Goal: Obtain resource: Obtain resource

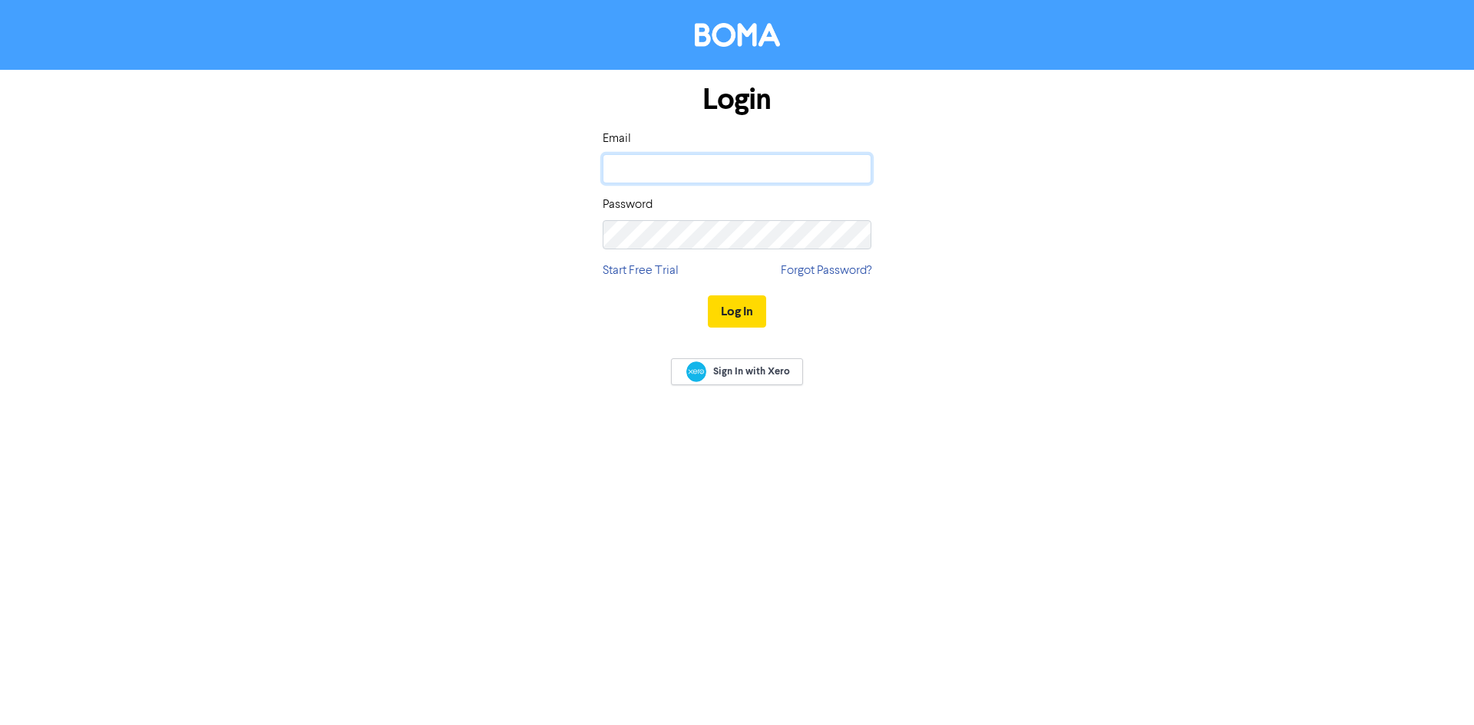
type input "[EMAIL_ADDRESS][DOMAIN_NAME]"
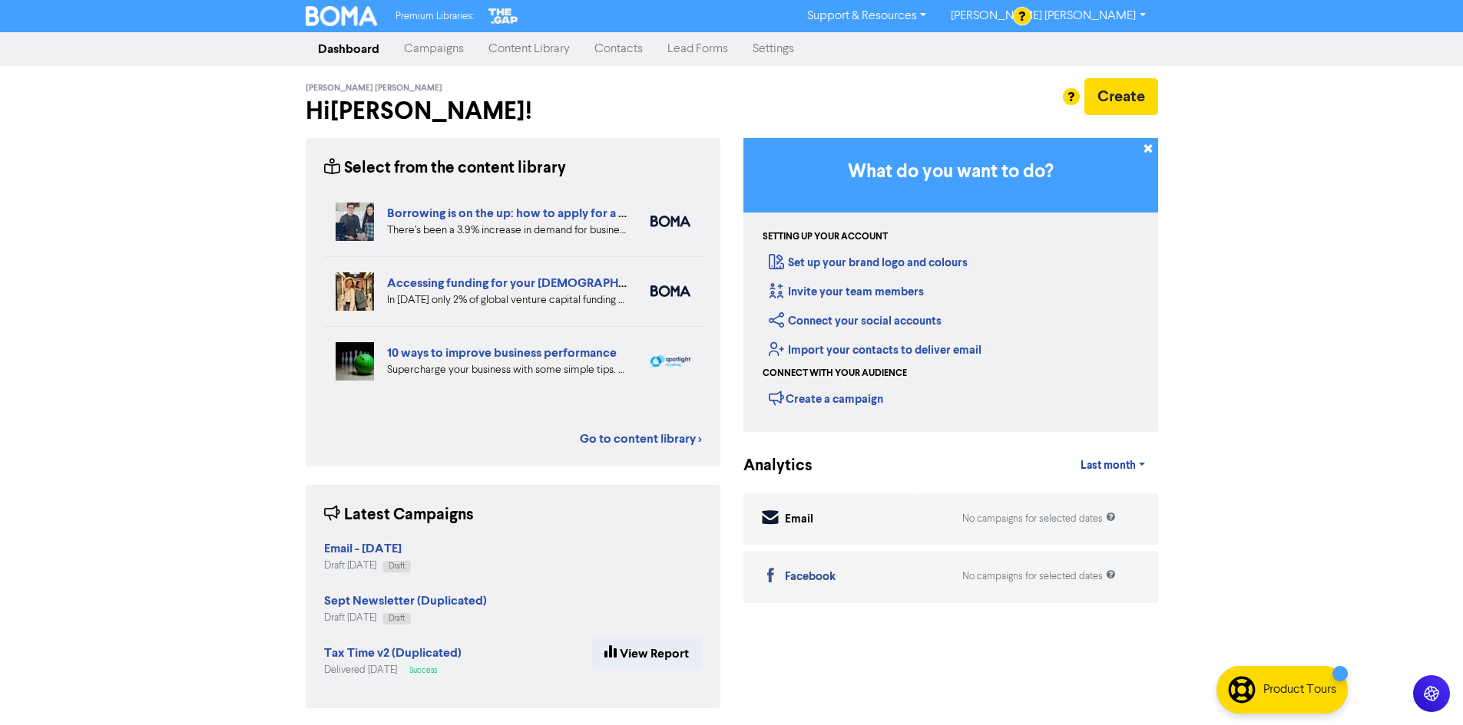
drag, startPoint x: 510, startPoint y: 50, endPoint x: 467, endPoint y: 57, distance: 43.5
click at [510, 50] on link "Content Library" at bounding box center [529, 49] width 106 height 31
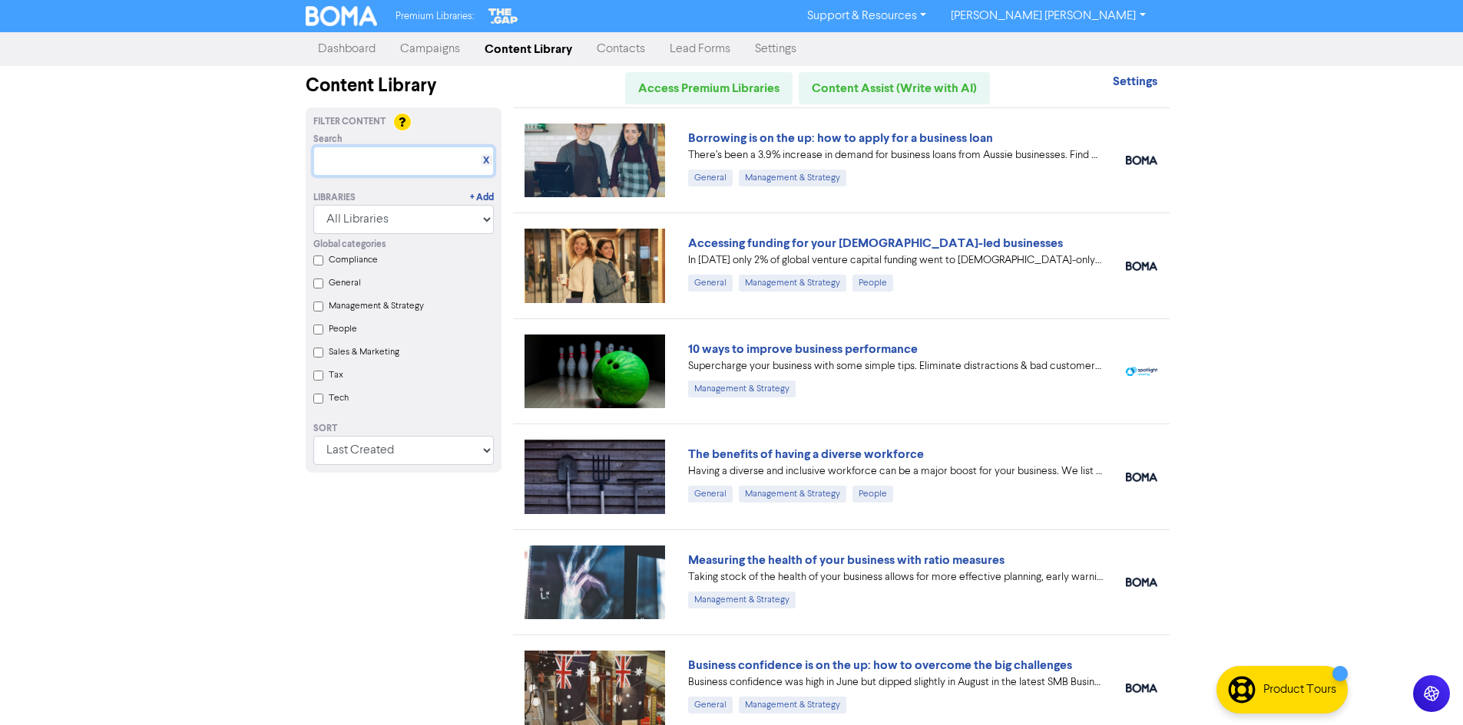
click at [413, 159] on input "text" at bounding box center [403, 161] width 180 height 29
click at [435, 160] on input "text" at bounding box center [403, 161] width 180 height 29
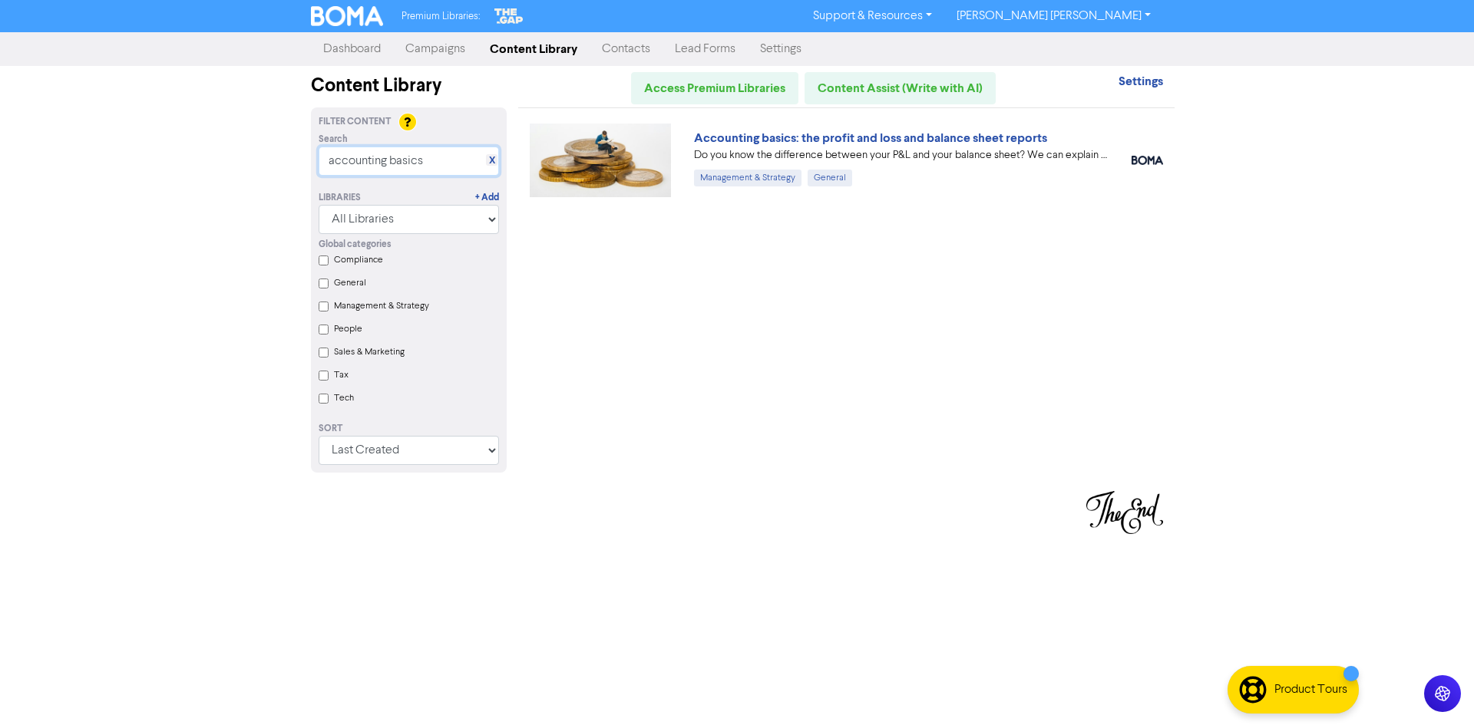
type input "accounting basics"
click at [613, 161] on img at bounding box center [600, 161] width 141 height 74
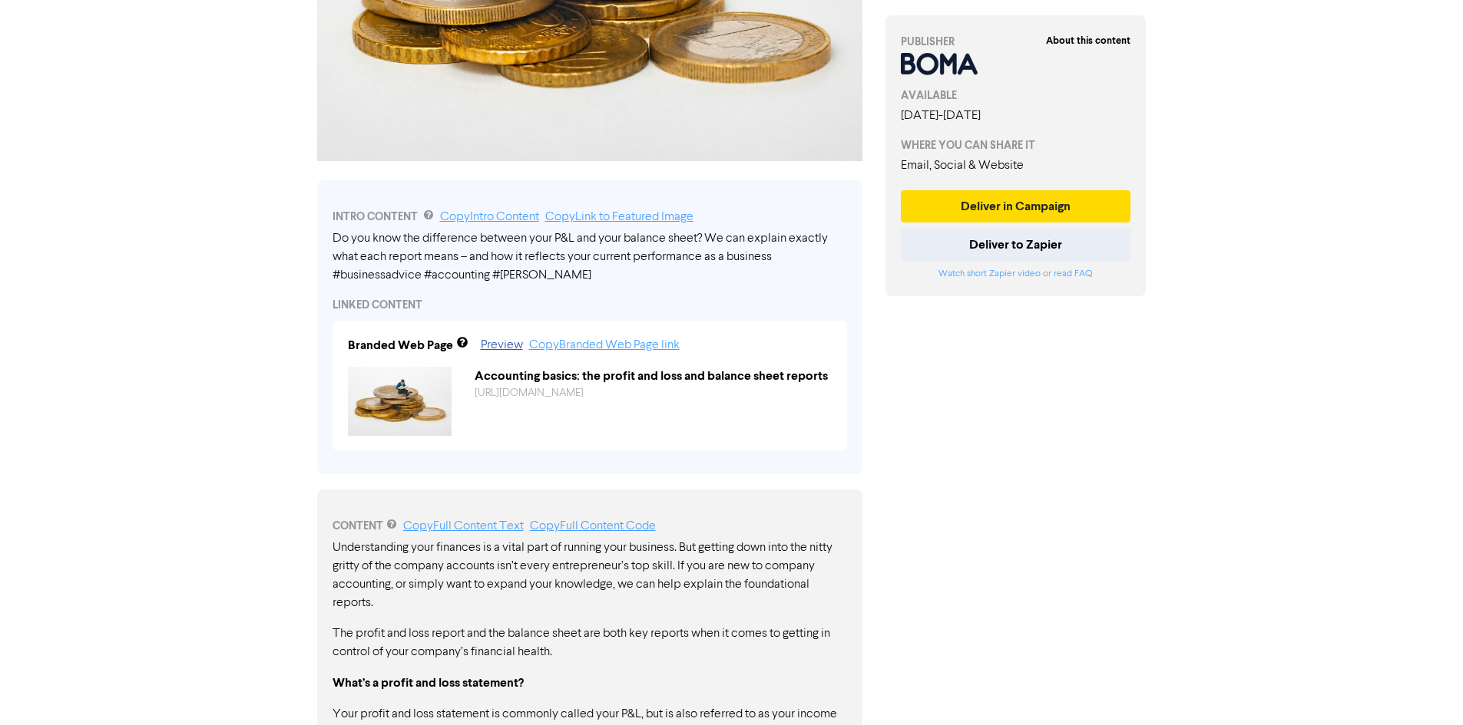
scroll to position [403, 0]
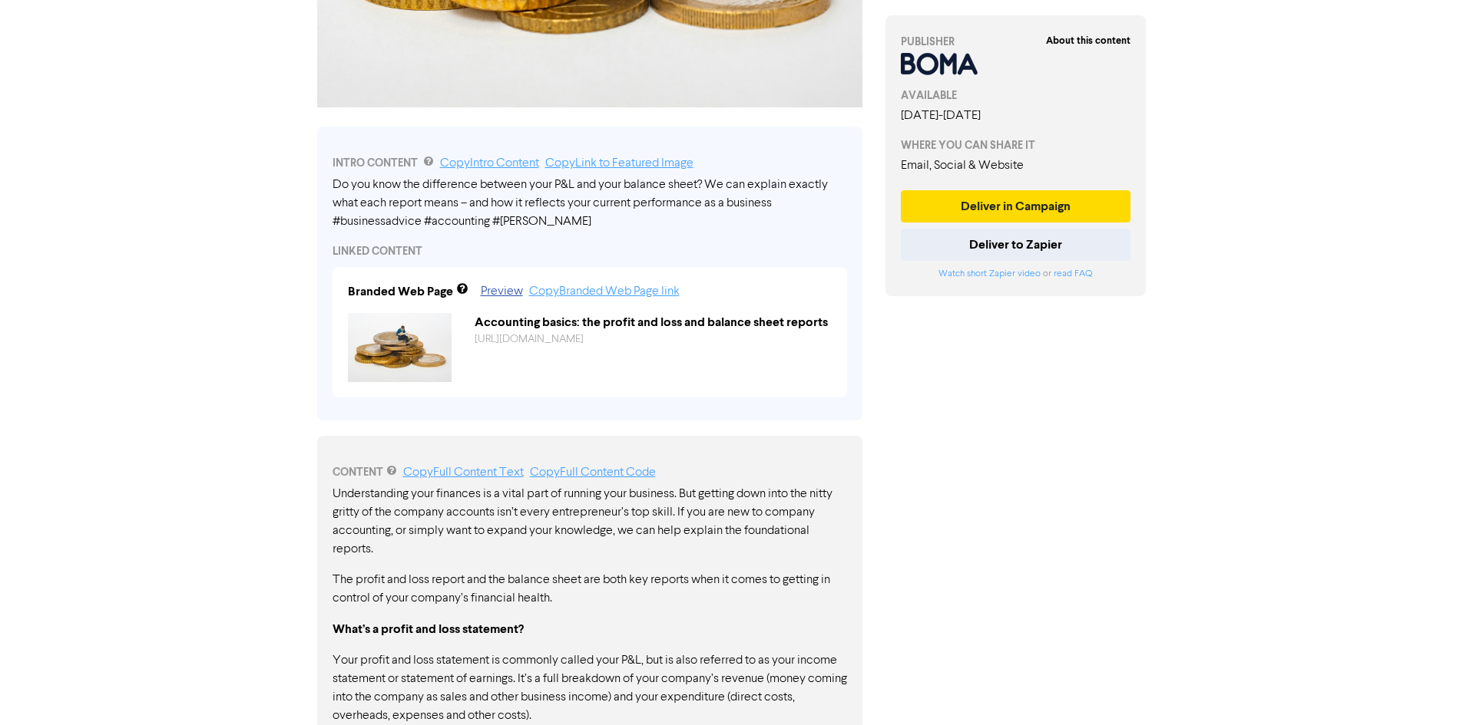
click at [577, 220] on div "Do you know the difference between your P&L and your balance sheet? We can expl…" at bounding box center [589, 203] width 514 height 55
click at [451, 464] on div "CONTENT Copy Full Content Text Copy Full Content Code" at bounding box center [589, 473] width 514 height 18
click at [621, 525] on p "Understanding your finances is a vital part of running your business. But getti…" at bounding box center [589, 522] width 514 height 74
click at [488, 479] on link "Copy Full Content Text" at bounding box center [463, 473] width 121 height 12
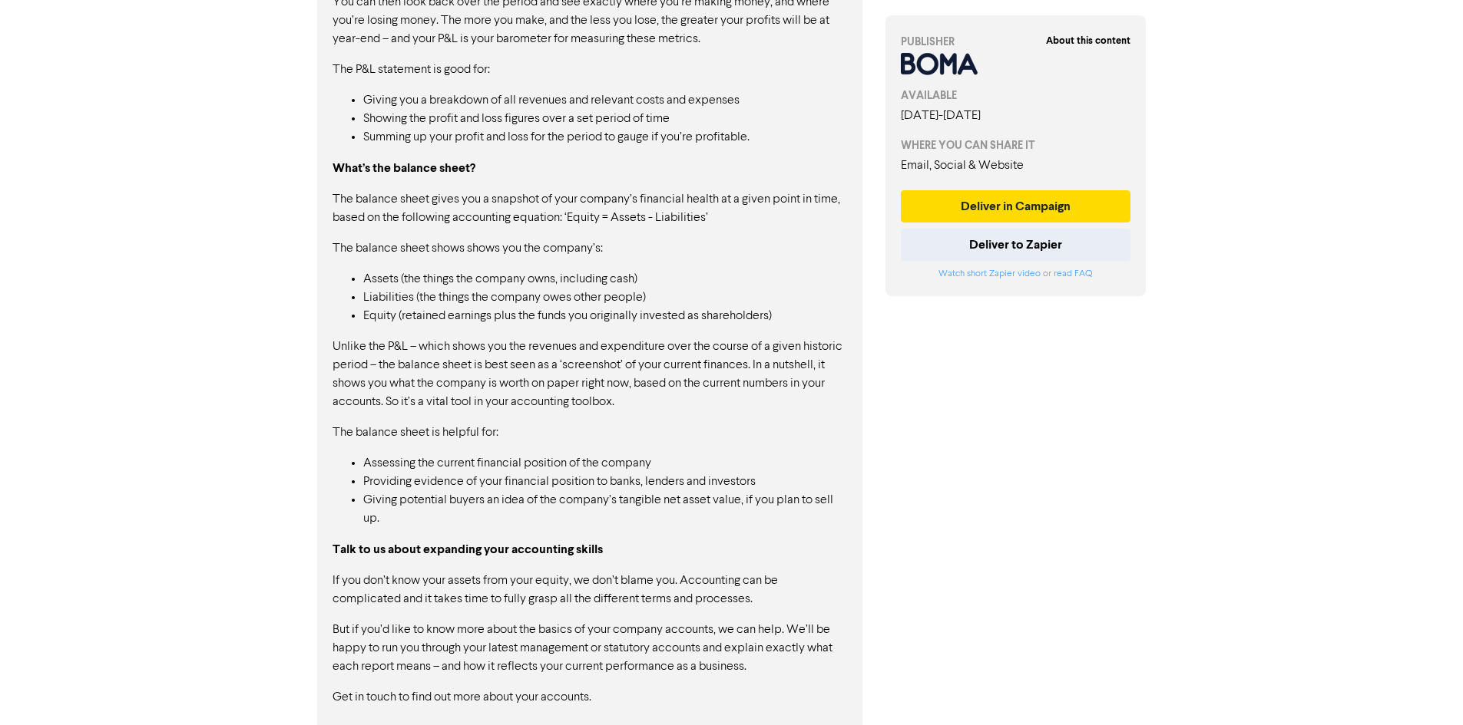
scroll to position [1194, 0]
